Goal: Find specific page/section: Find specific page/section

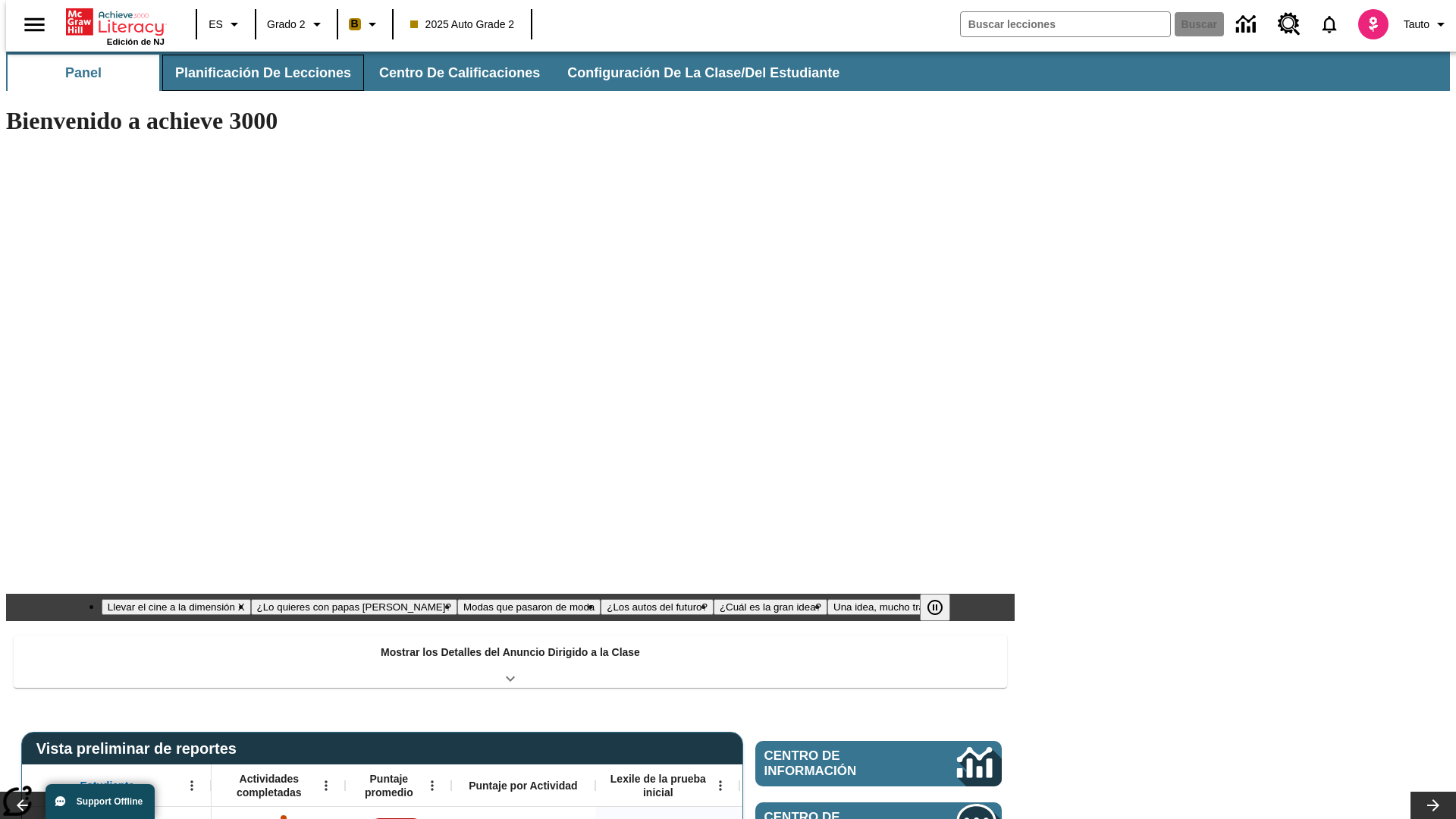
click at [254, 73] on button "Planificación de lecciones" at bounding box center [263, 72] width 202 height 37
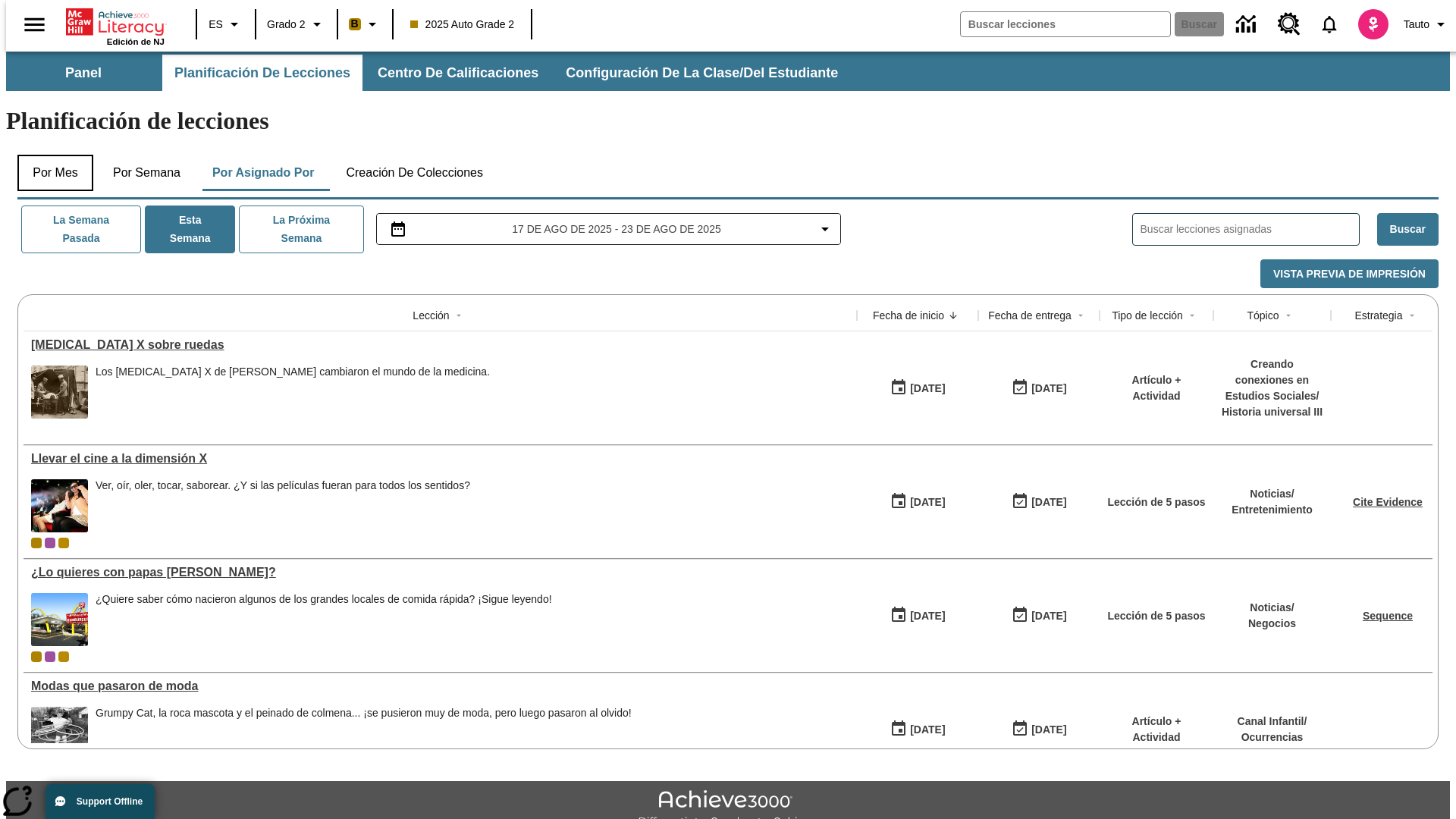
click at [50, 155] on button "Por mes" at bounding box center [54, 173] width 75 height 37
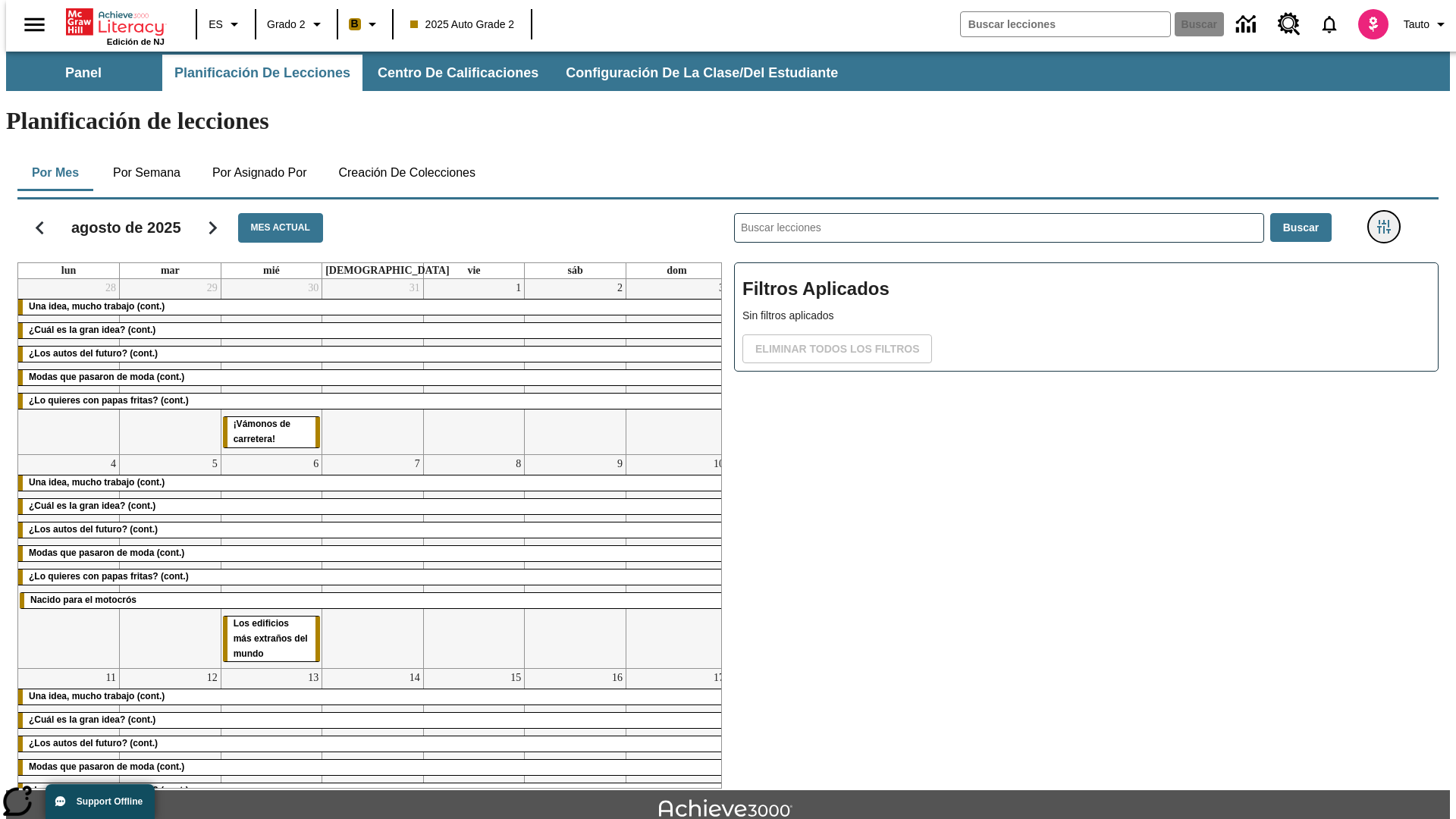
click at [1389, 220] on icon "Menú lateral de filtros" at bounding box center [1384, 226] width 14 height 14
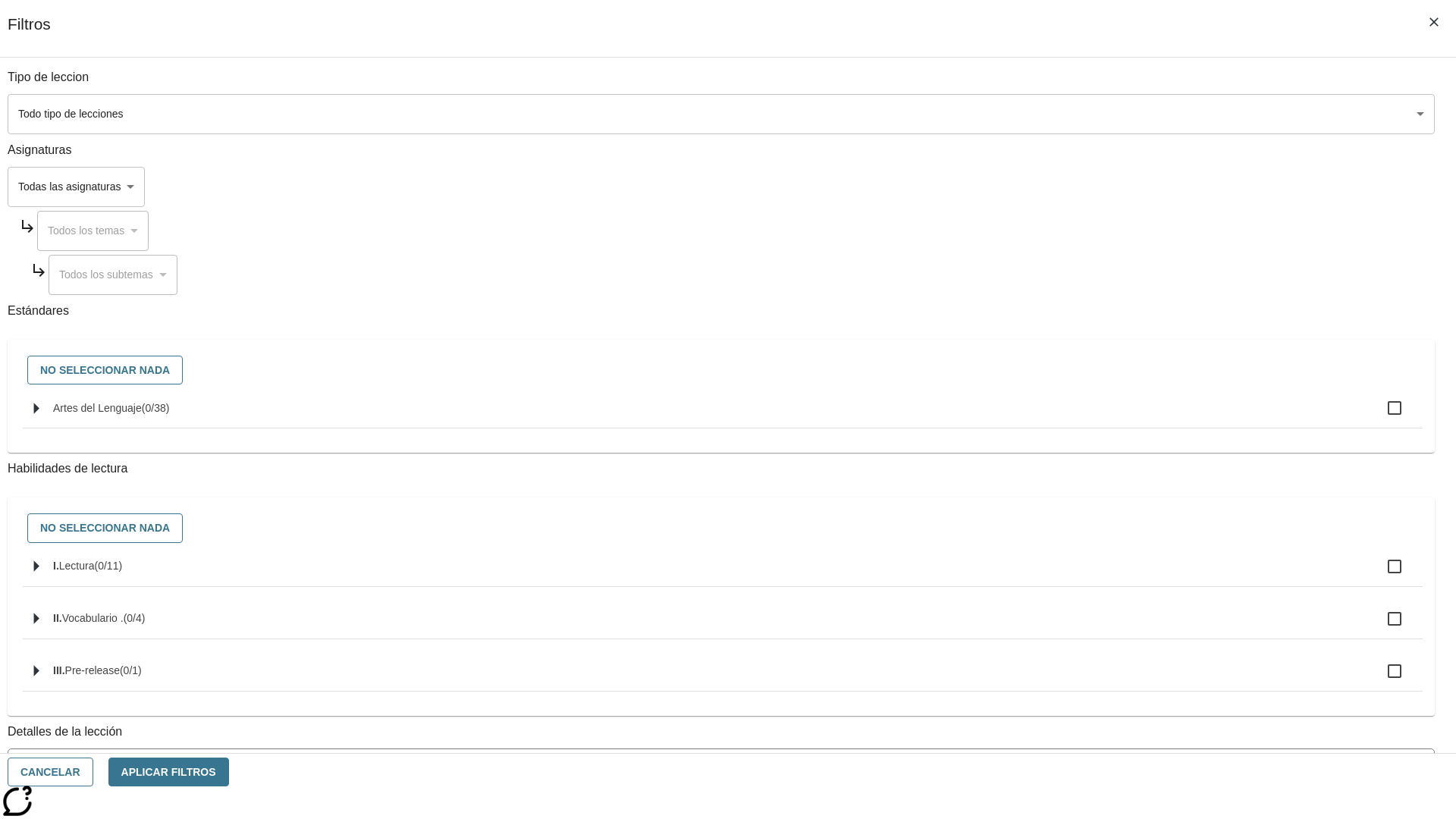
click at [1092, 612] on body "Saltar al contenido principal Edición de NJ ES Grado 2 B 2025 Auto Grade 2 Busc…" at bounding box center [727, 470] width 1444 height 837
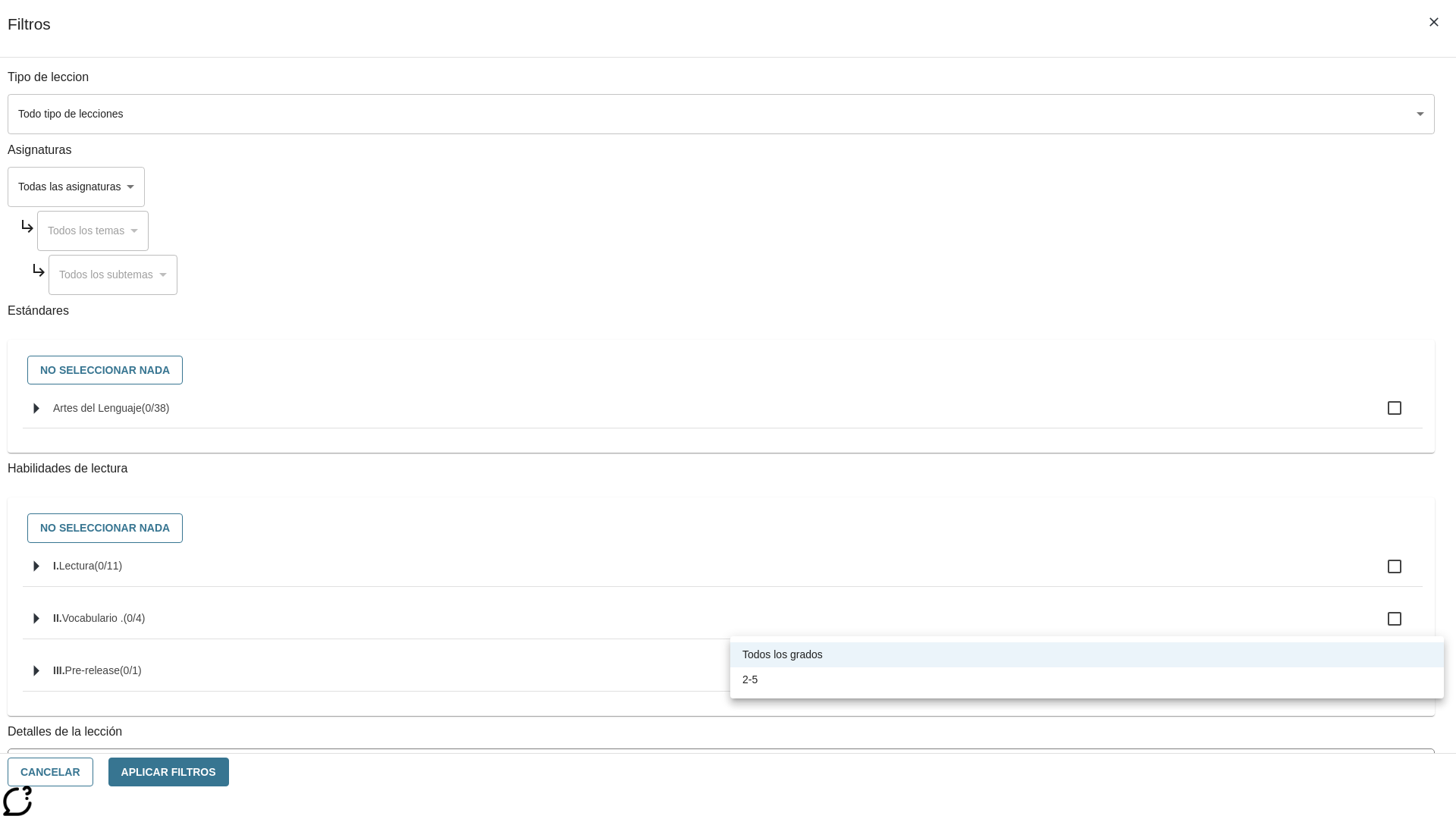
scroll to position [474, 0]
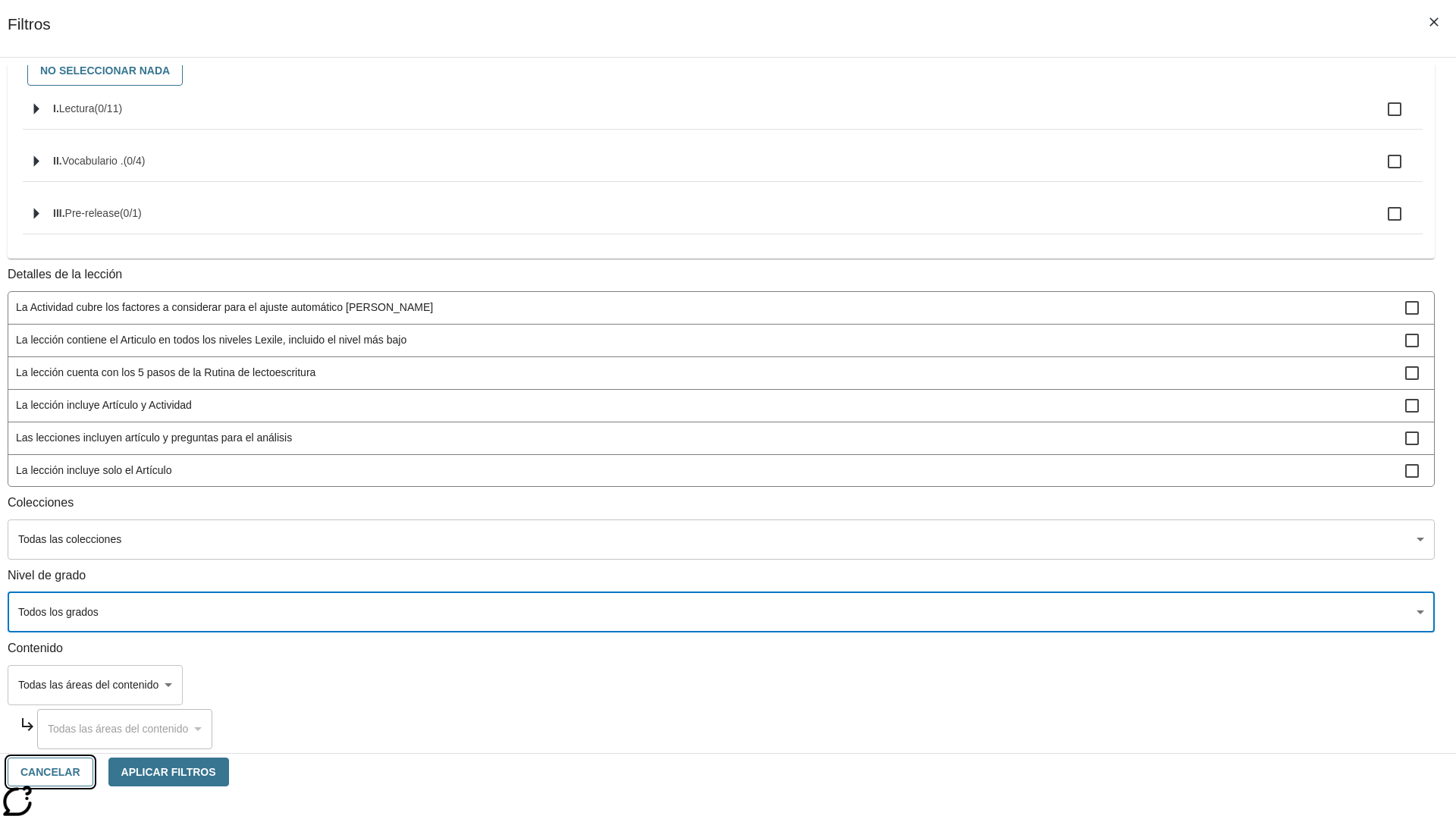
click at [93, 772] on button "Cancelar" at bounding box center [50, 772] width 86 height 29
click at [110, 20] on icon "Portada" at bounding box center [116, 21] width 101 height 30
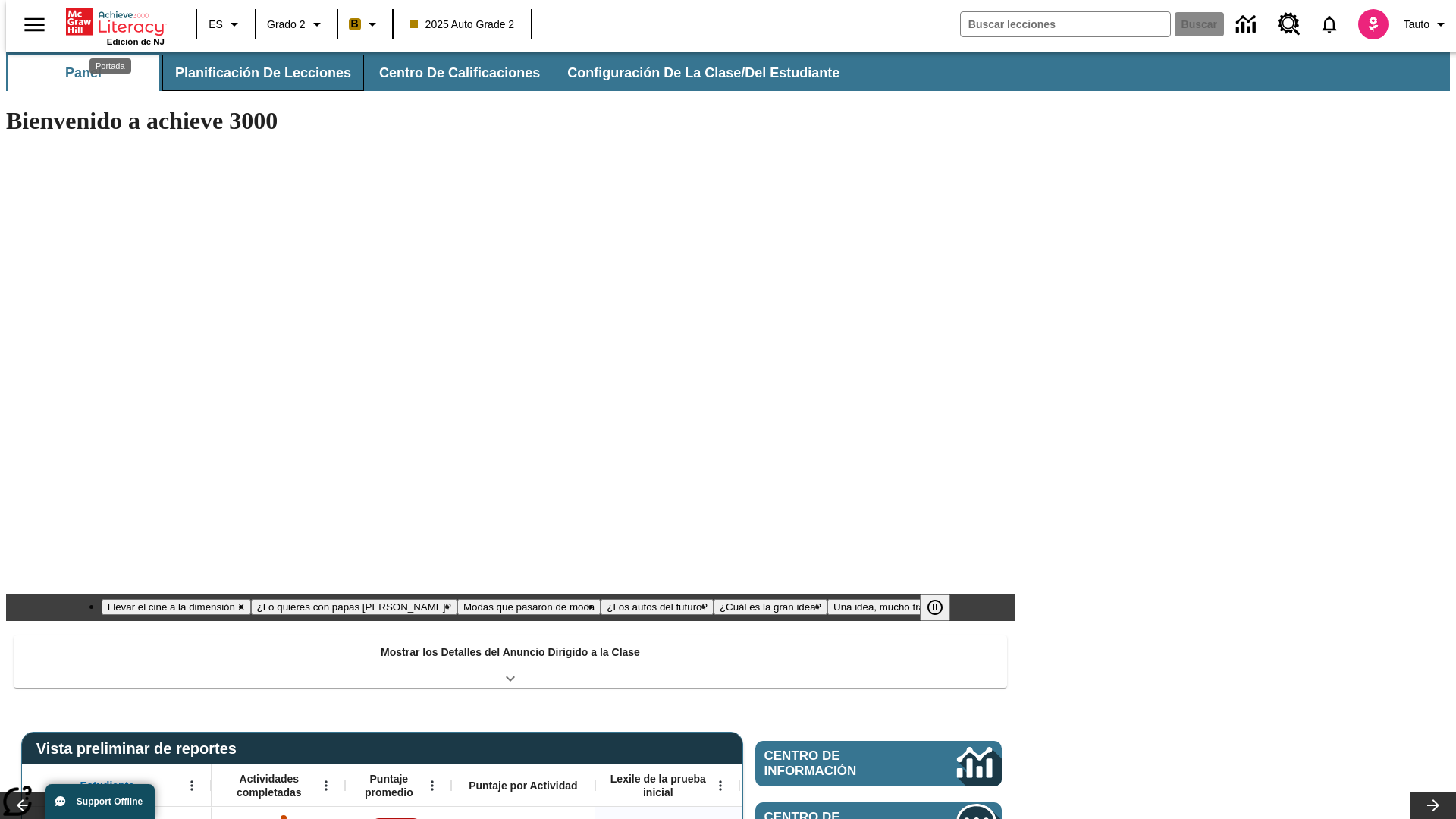
click at [254, 73] on button "Planificación de lecciones" at bounding box center [263, 72] width 202 height 37
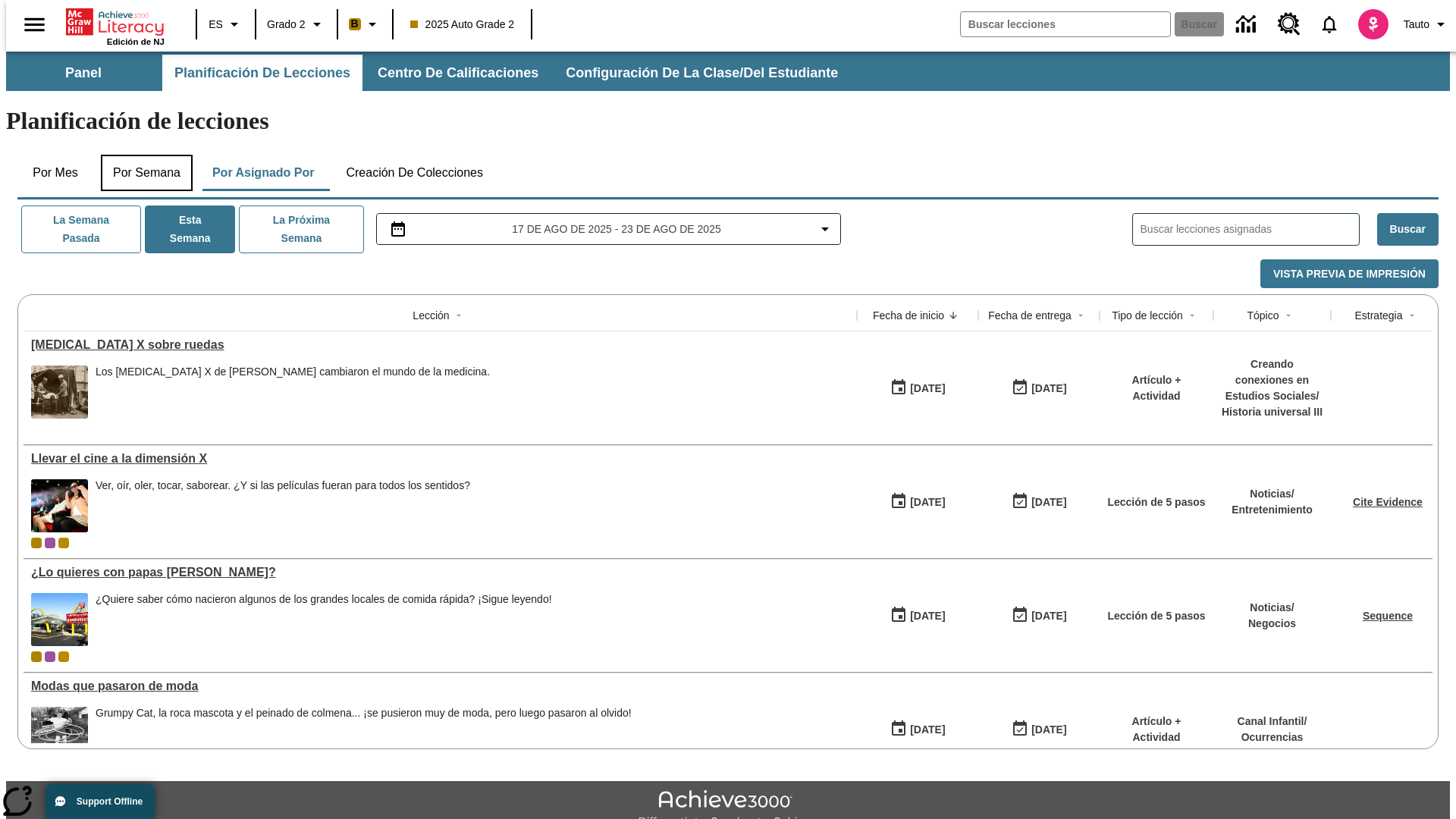
click at [142, 155] on button "Por semana" at bounding box center [146, 173] width 92 height 37
